Goal: Navigation & Orientation: Find specific page/section

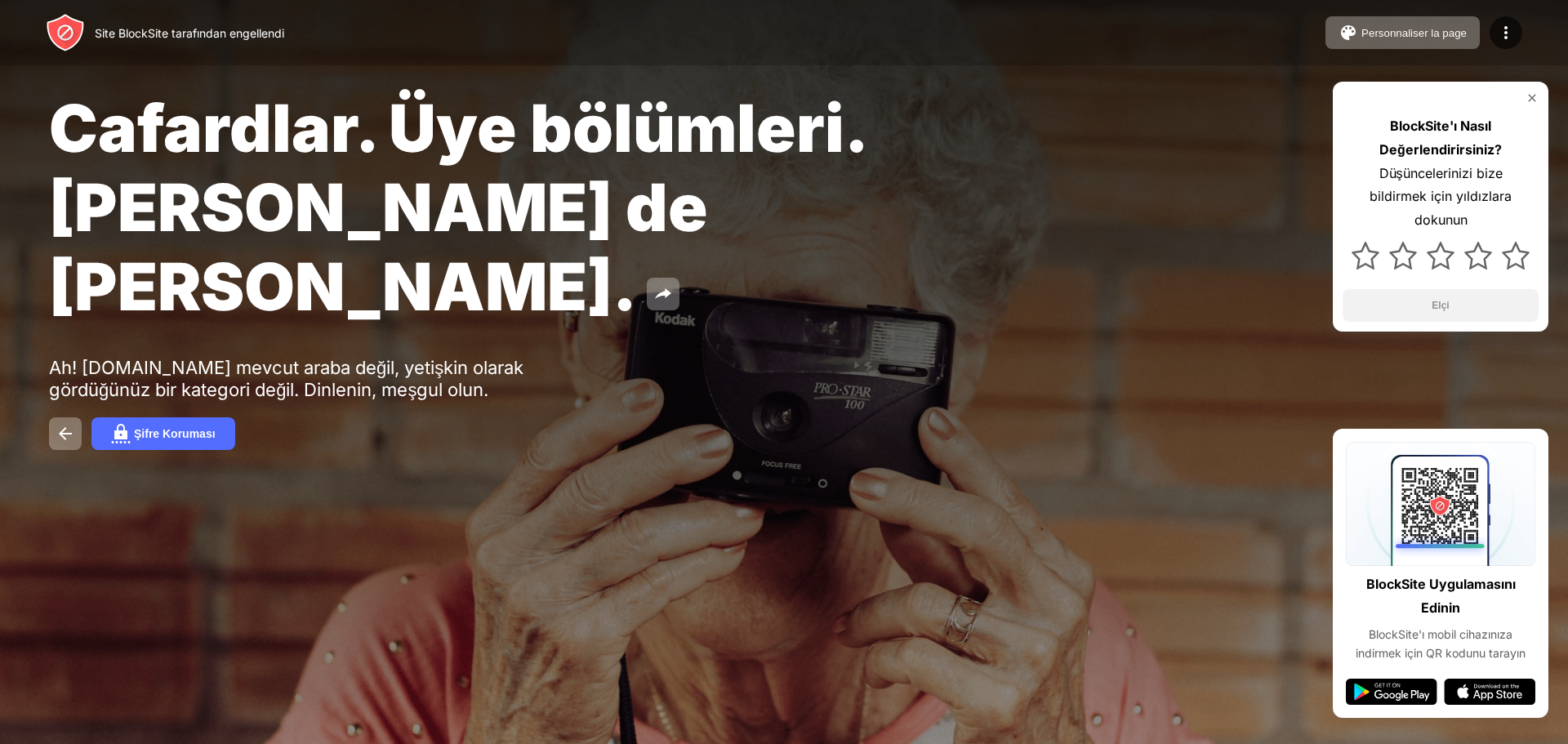
click at [1536, 91] on div "BlockSite'ı Nasıl Değerlendirirsiniz? Düşüncelerinizi bize bildirmek için yıldı…" at bounding box center [1441, 206] width 216 height 250
click at [1536, 93] on img at bounding box center [1532, 98] width 13 height 13
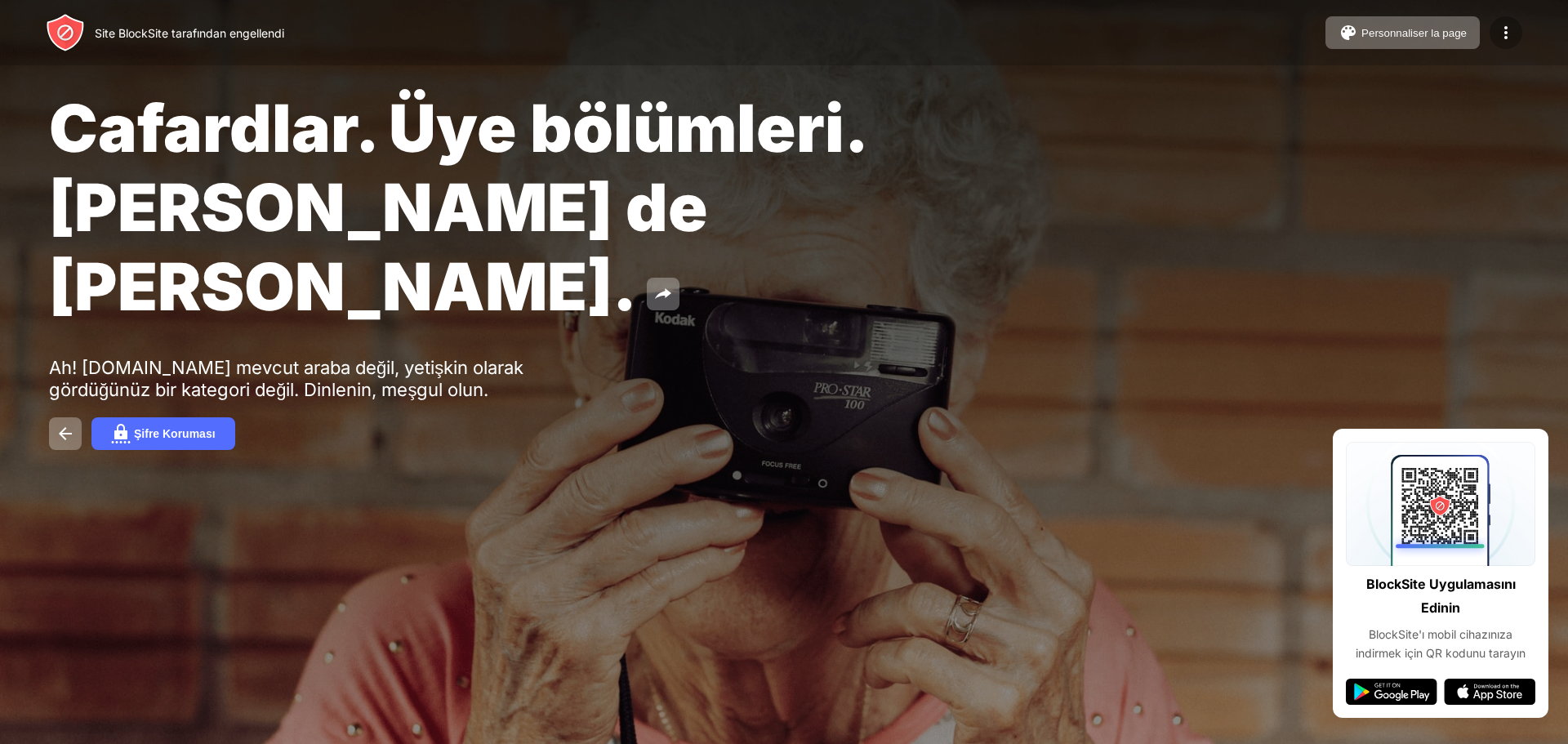
click at [1512, 28] on img at bounding box center [1505, 32] width 19 height 19
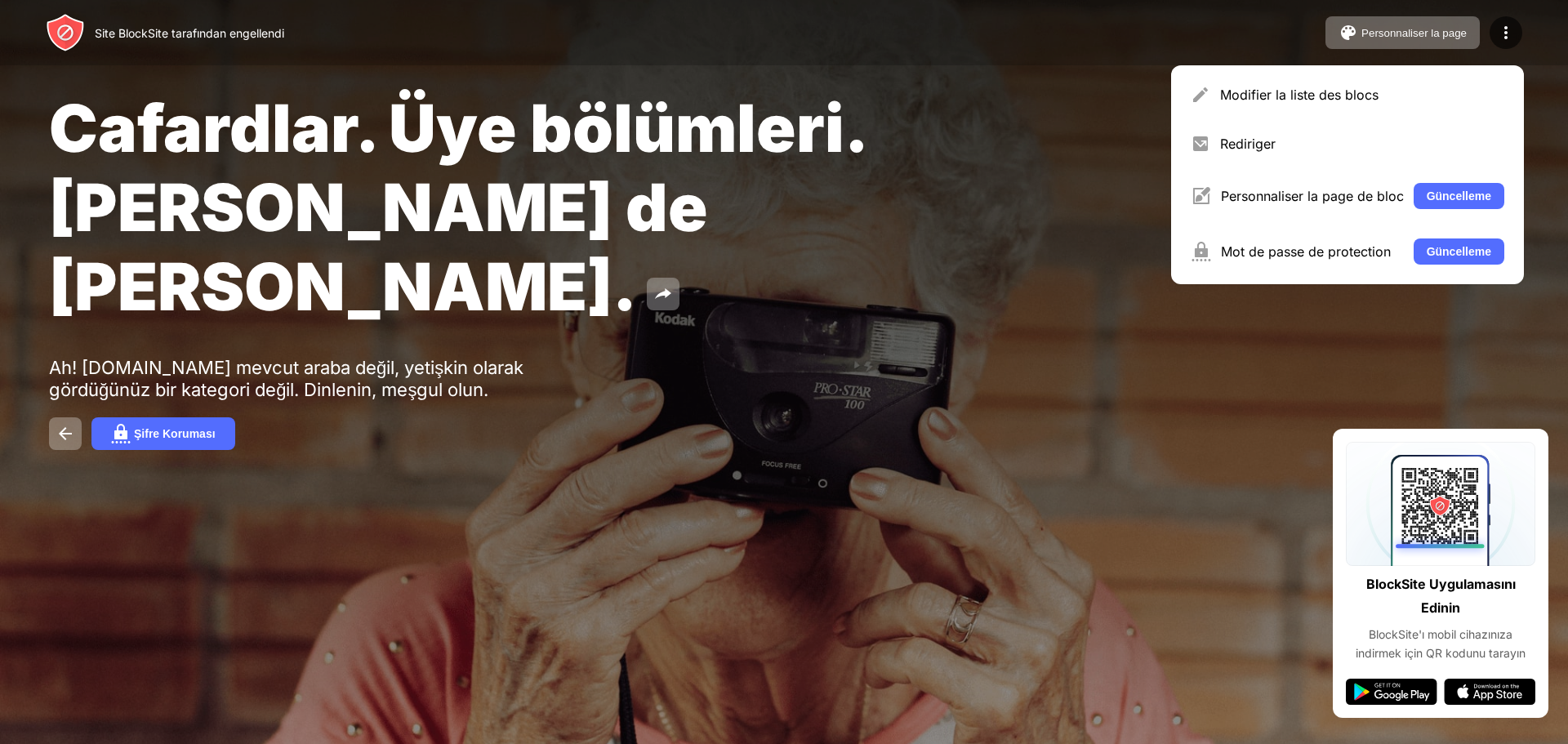
click at [732, 407] on div "Cafardlar. Üye bölümleri. Louis de Funès. Ah! www.voisinssolitaires.com mevcut …" at bounding box center [784, 269] width 1568 height 538
